Goal: Task Accomplishment & Management: Use online tool/utility

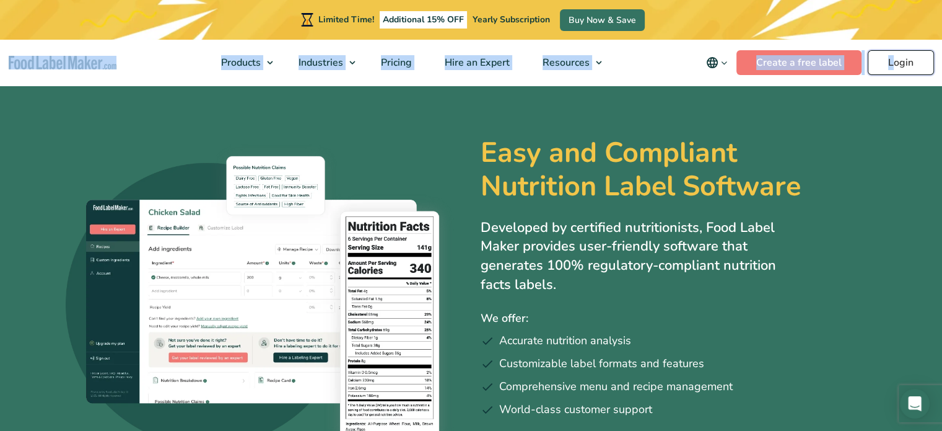
drag, startPoint x: 0, startPoint y: 0, endPoint x: 896, endPoint y: 69, distance: 899.0
click at [896, 69] on link "Login" at bounding box center [901, 62] width 66 height 25
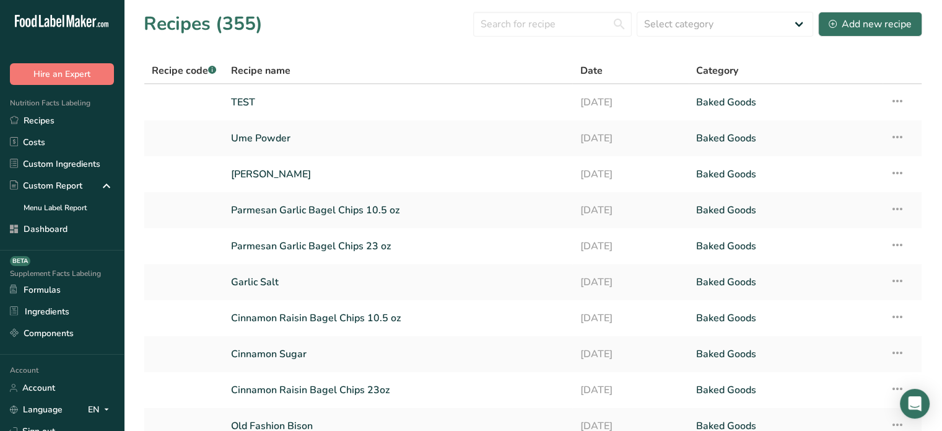
click at [279, 98] on link "TEST" at bounding box center [398, 102] width 334 height 26
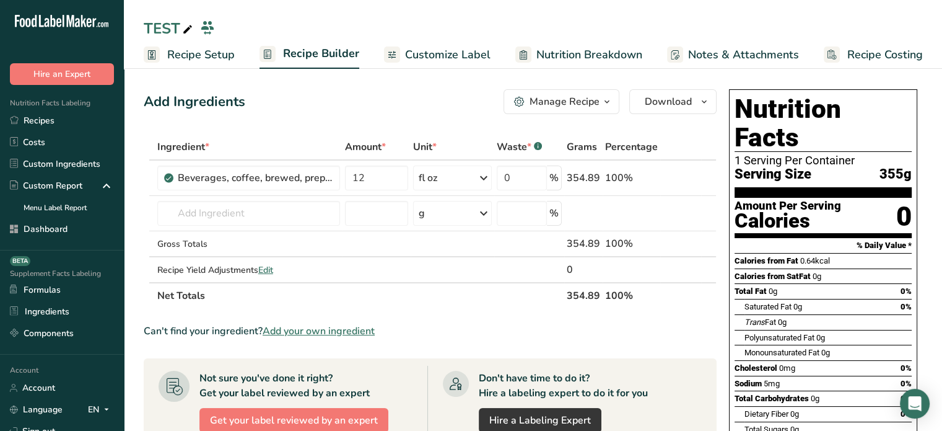
click at [746, 393] on span "Total Carbohydrates" at bounding box center [772, 397] width 74 height 9
